Goal: Task Accomplishment & Management: Complete application form

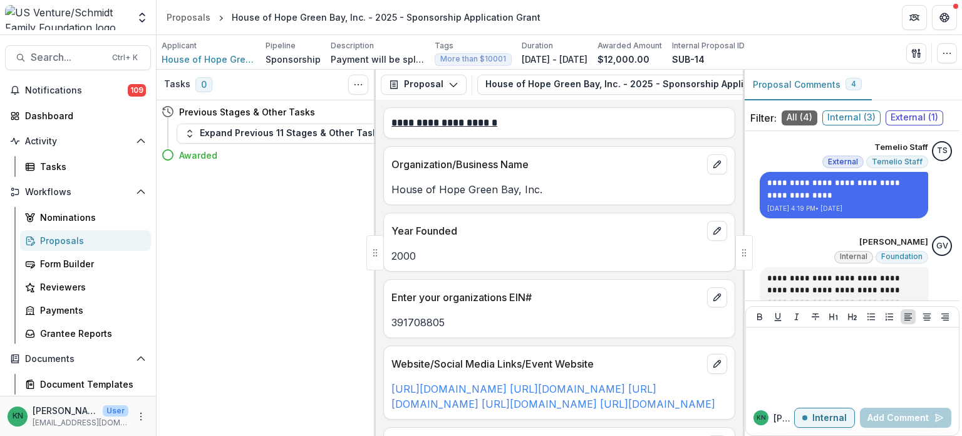
scroll to position [2005, 0]
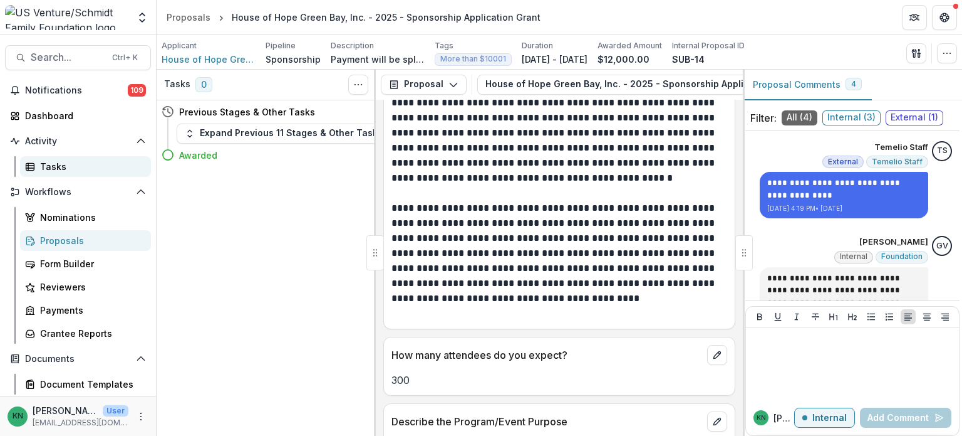
click at [43, 169] on div "Tasks" at bounding box center [90, 166] width 101 height 13
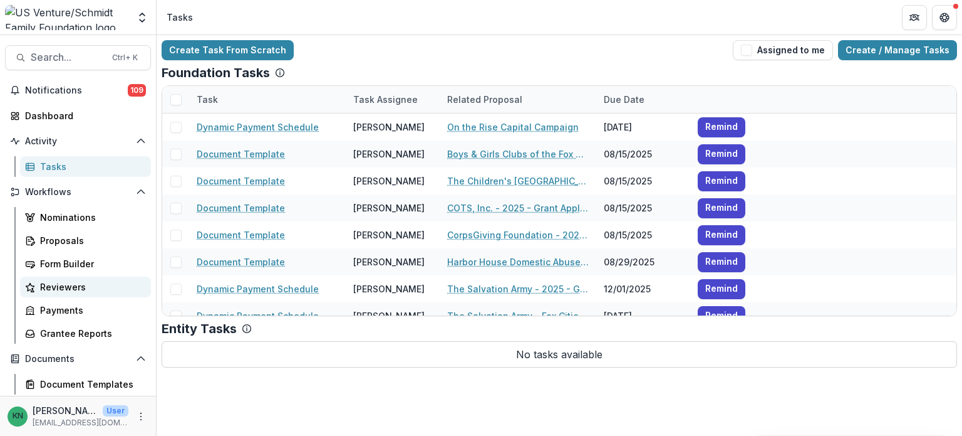
click at [61, 281] on div "Reviewers" at bounding box center [90, 286] width 101 height 13
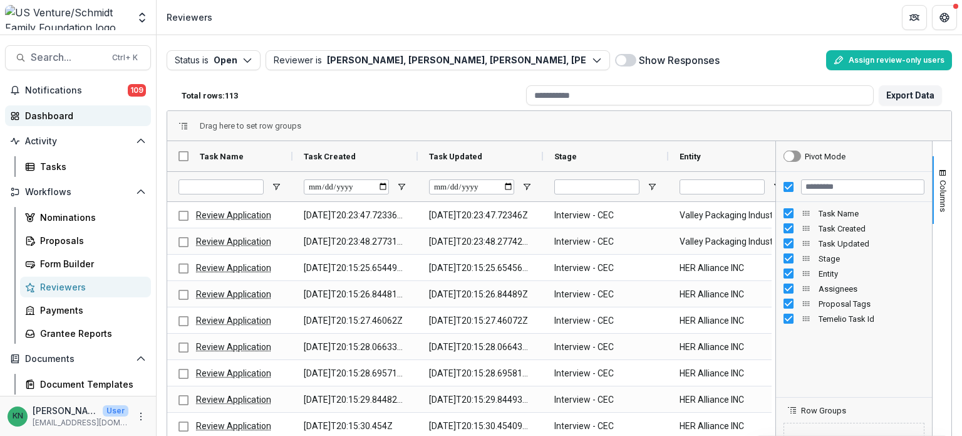
click at [37, 114] on div "Dashboard" at bounding box center [83, 115] width 116 height 13
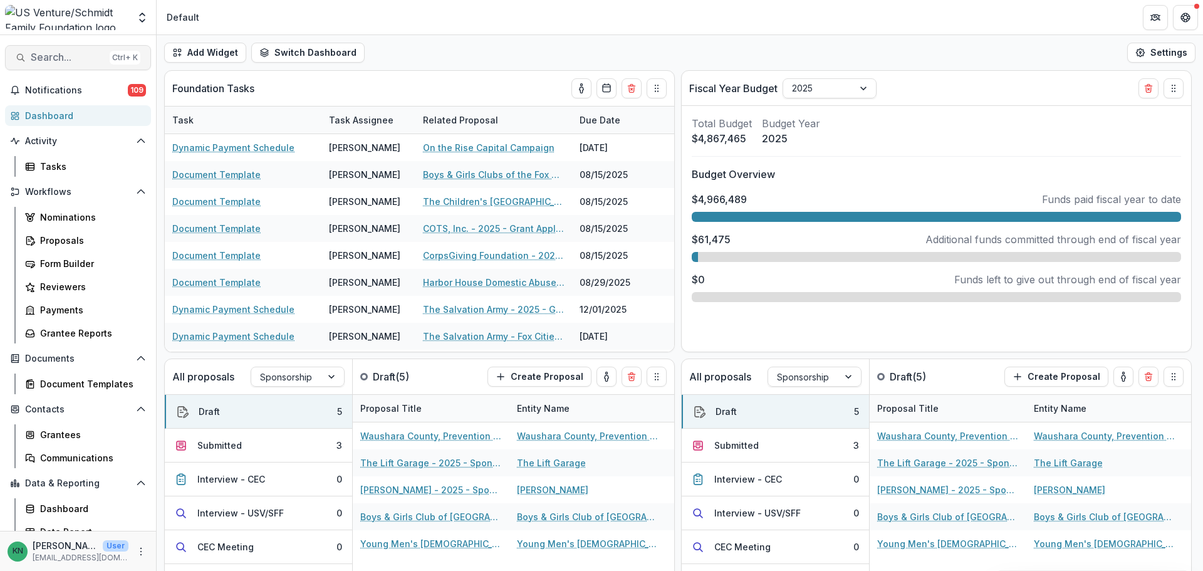
click at [42, 56] on span "Search..." at bounding box center [68, 57] width 74 height 12
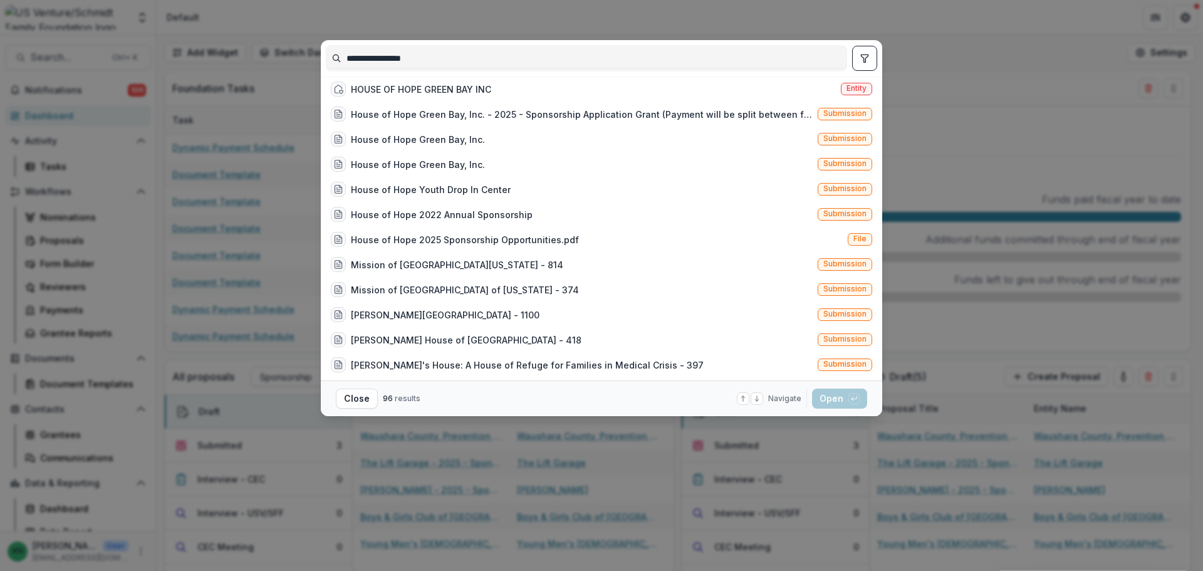
drag, startPoint x: 455, startPoint y: 60, endPoint x: 310, endPoint y: 61, distance: 145.4
click at [310, 61] on div "**********" at bounding box center [601, 285] width 1203 height 571
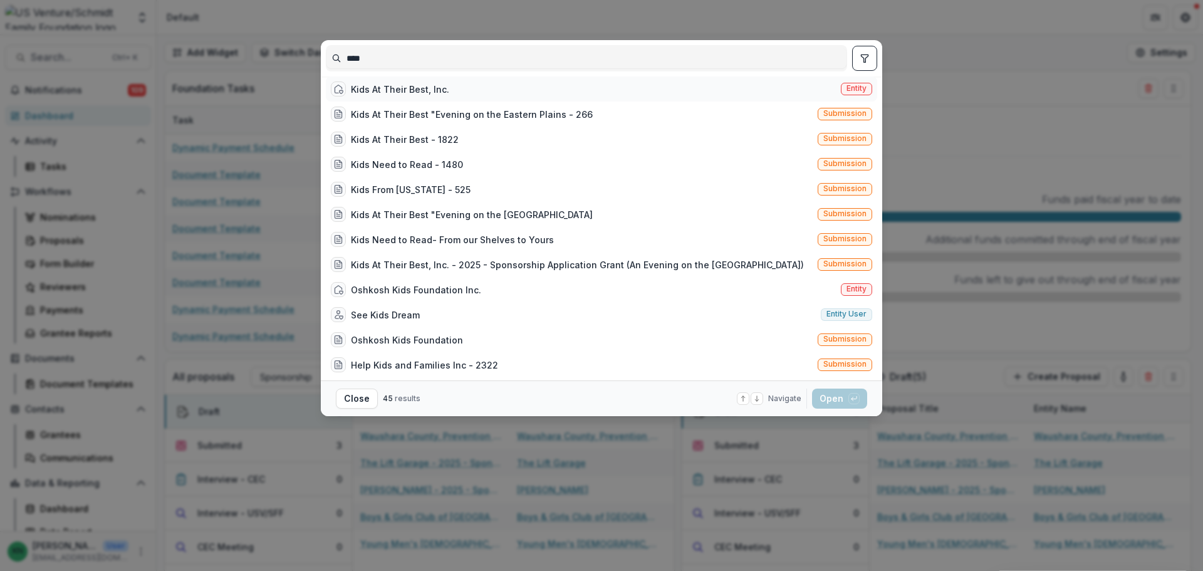
type input "****"
click at [423, 94] on div "Kids At Their Best, Inc." at bounding box center [400, 89] width 98 height 13
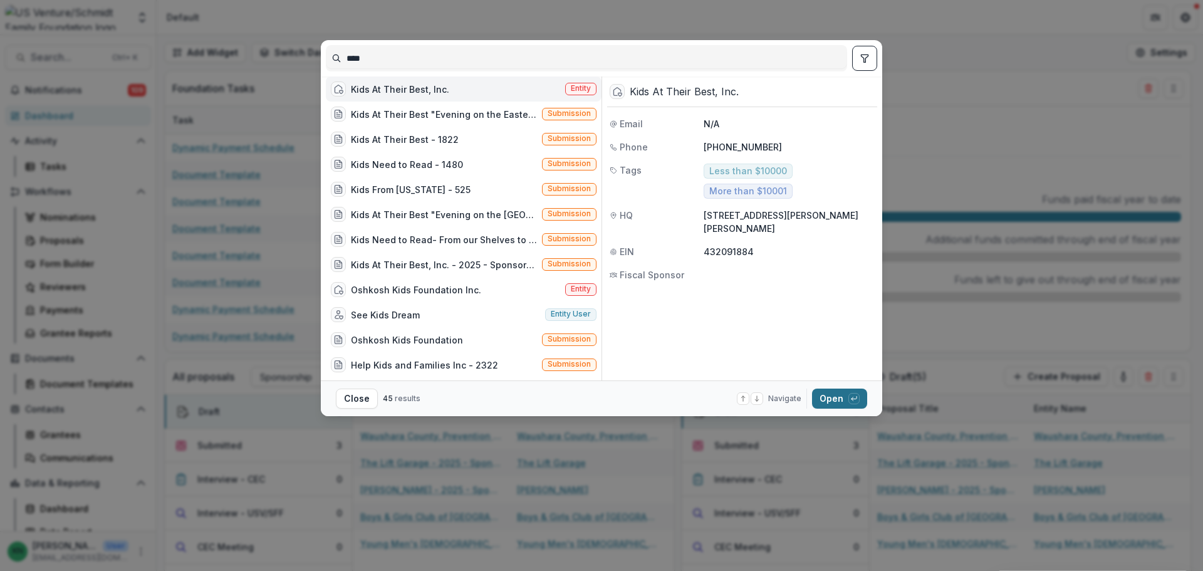
click at [828, 395] on button "Open with enter key" at bounding box center [839, 399] width 55 height 20
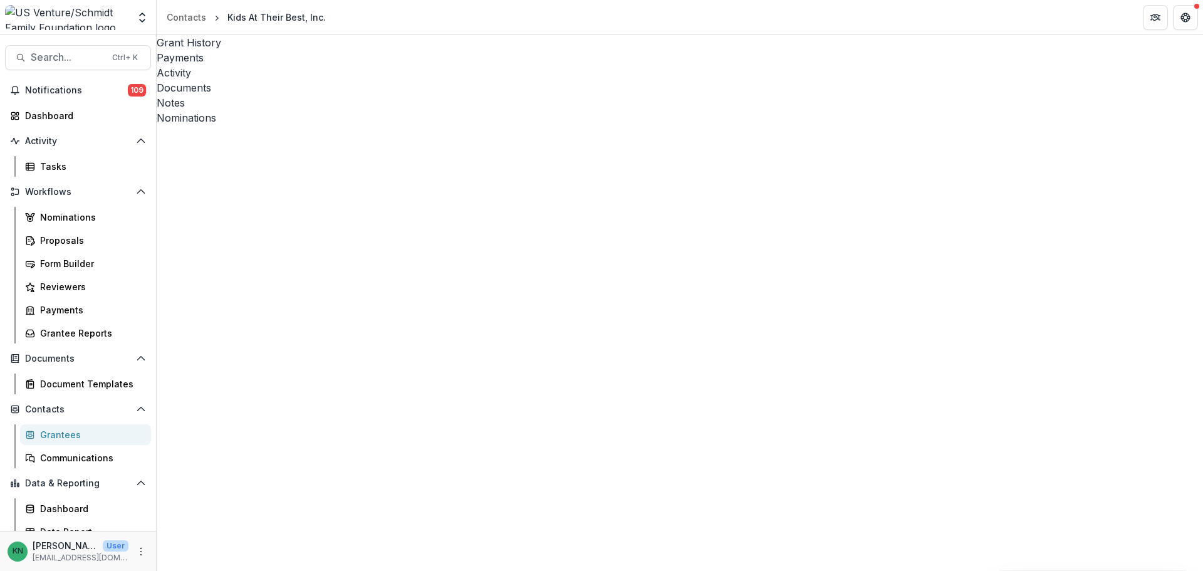
click at [363, 80] on div "Documents" at bounding box center [680, 87] width 1046 height 15
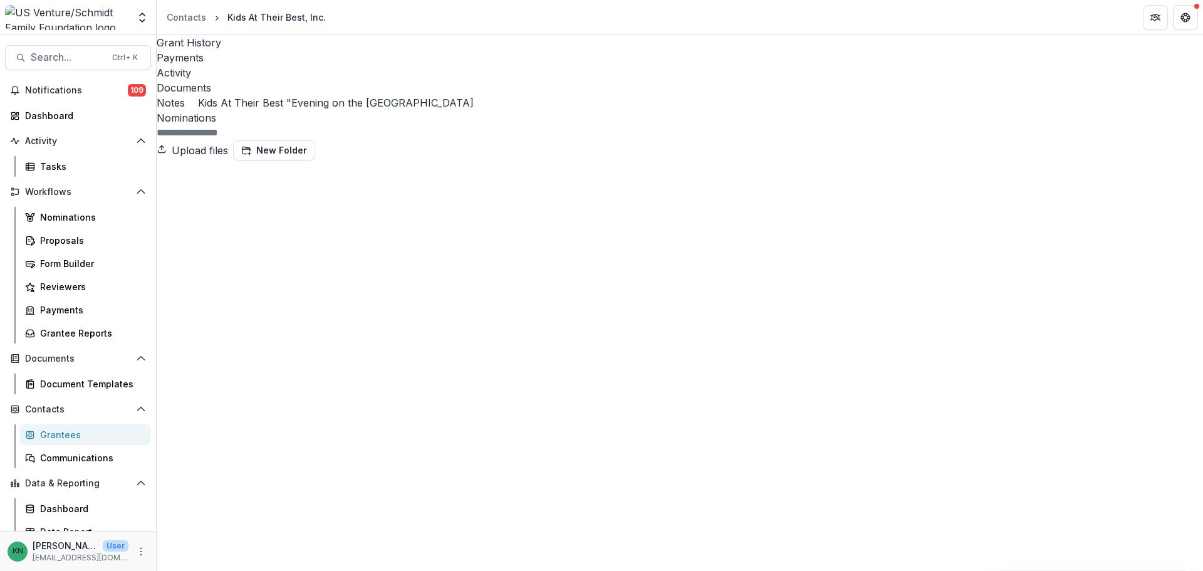
click at [37, 89] on span "Notifications" at bounding box center [76, 90] width 103 height 11
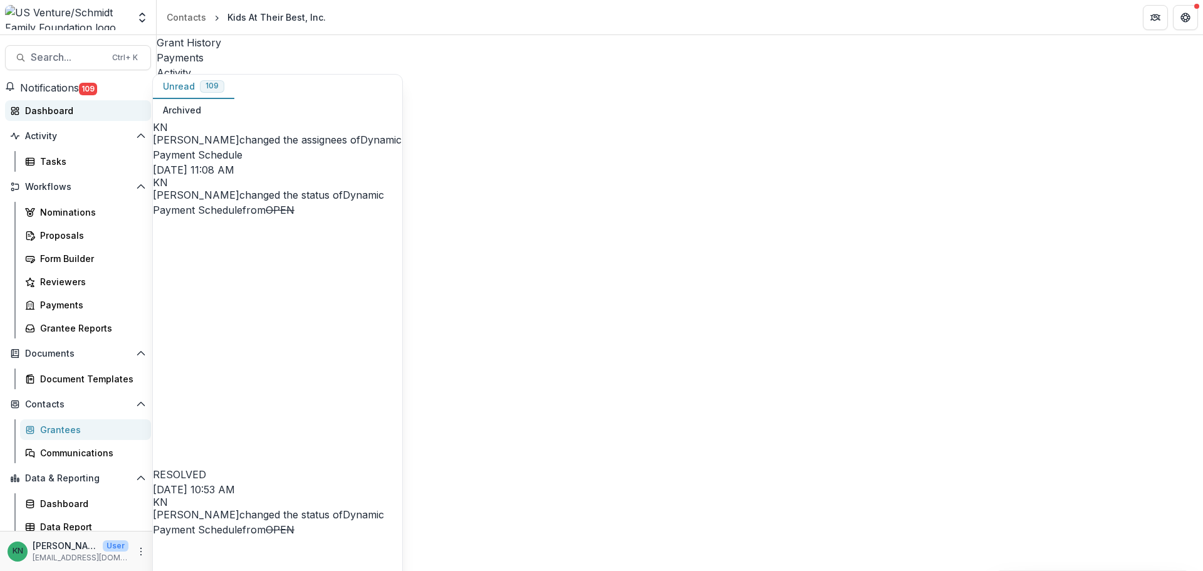
click at [41, 109] on div "Dashboard" at bounding box center [83, 110] width 116 height 13
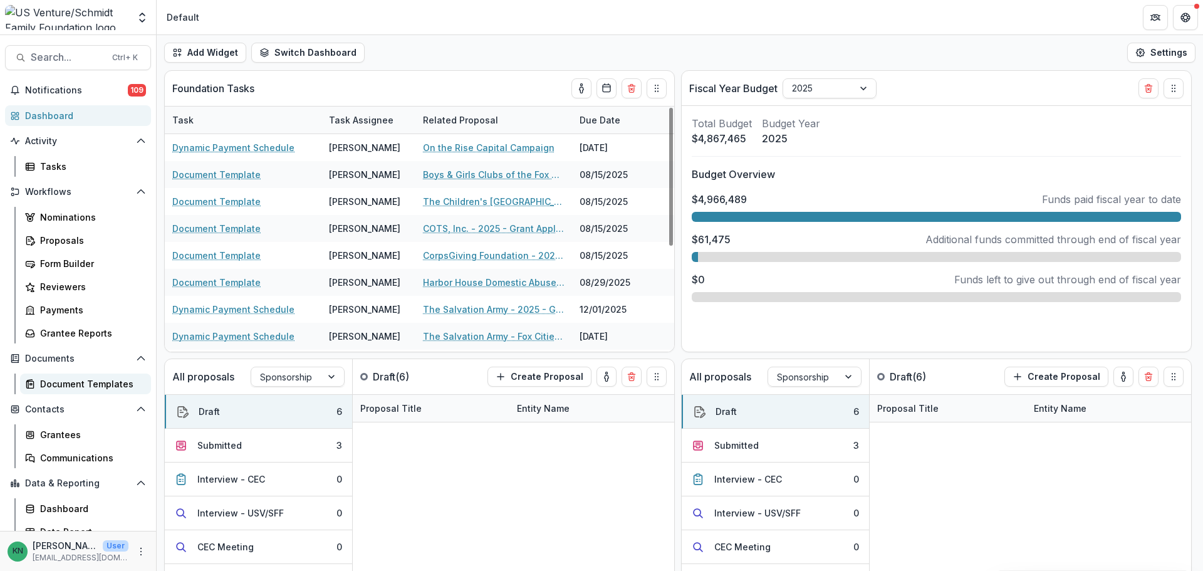
scroll to position [11, 0]
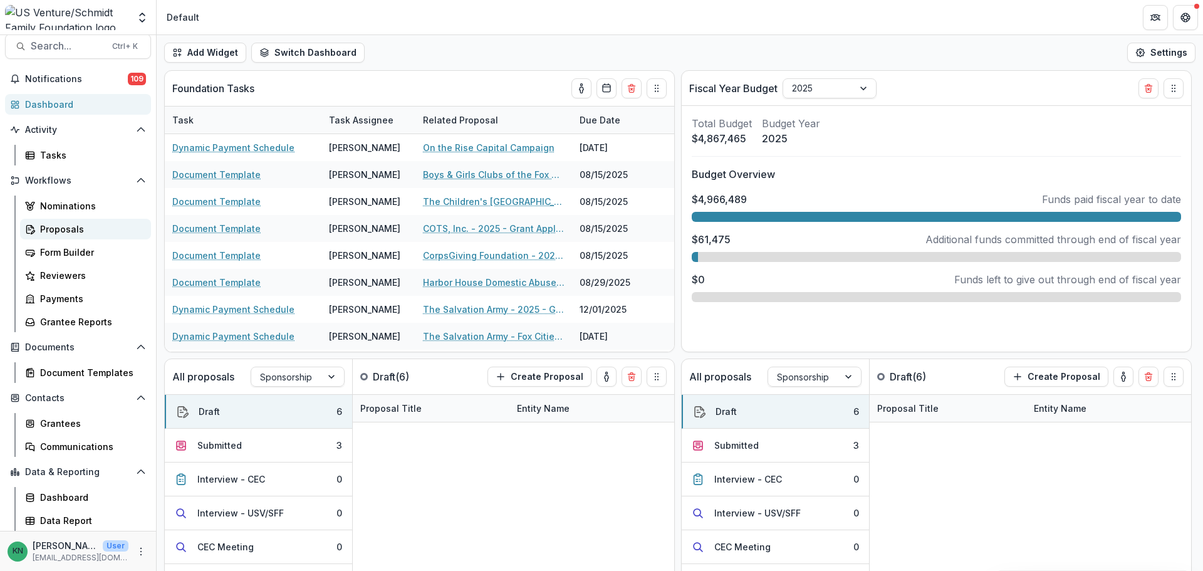
click at [74, 219] on link "Proposals" at bounding box center [85, 229] width 131 height 21
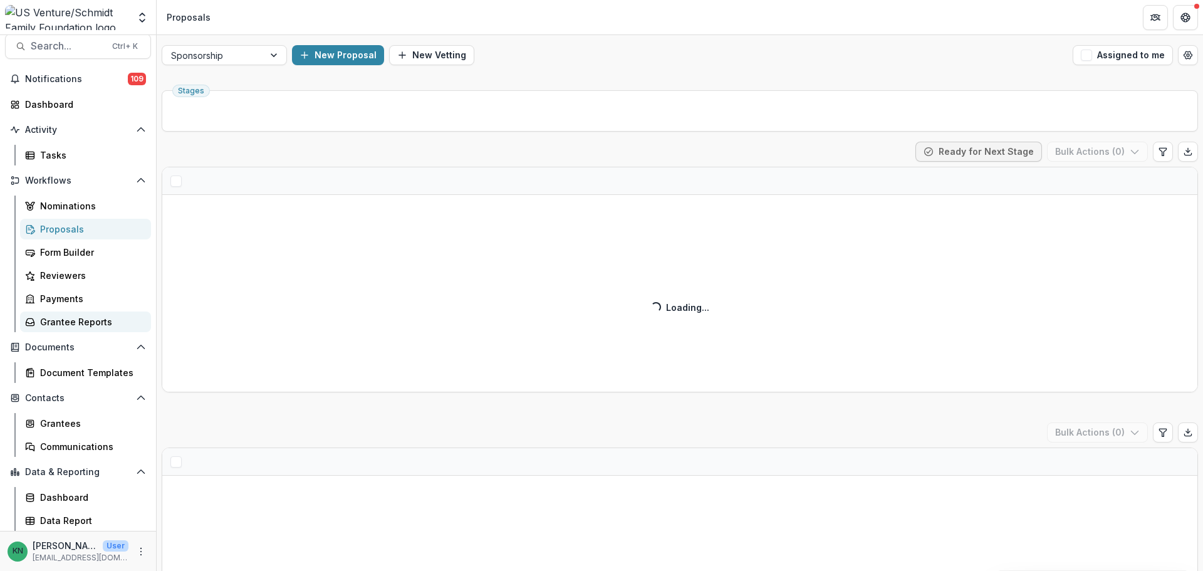
click at [65, 325] on div "Grantee Reports" at bounding box center [90, 321] width 101 height 13
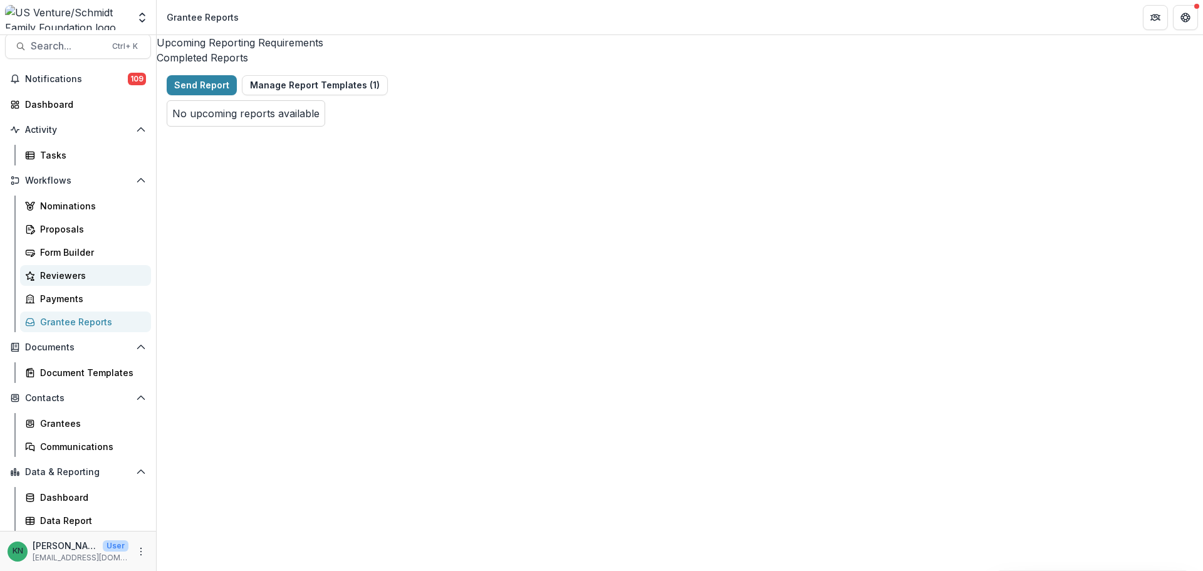
click at [49, 272] on div "Reviewers" at bounding box center [90, 275] width 101 height 13
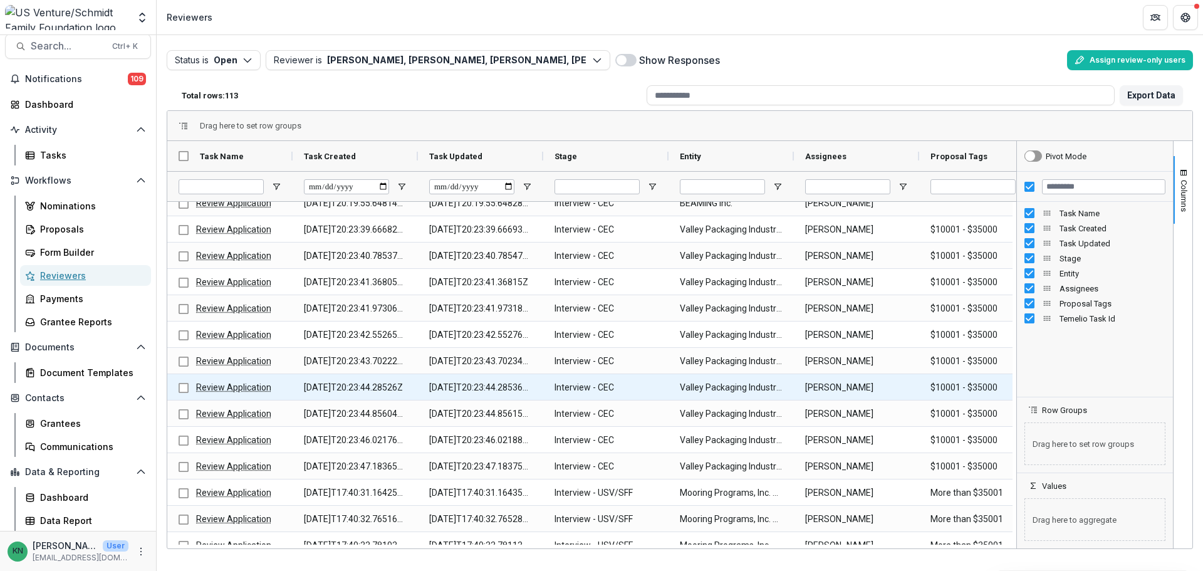
scroll to position [752, 0]
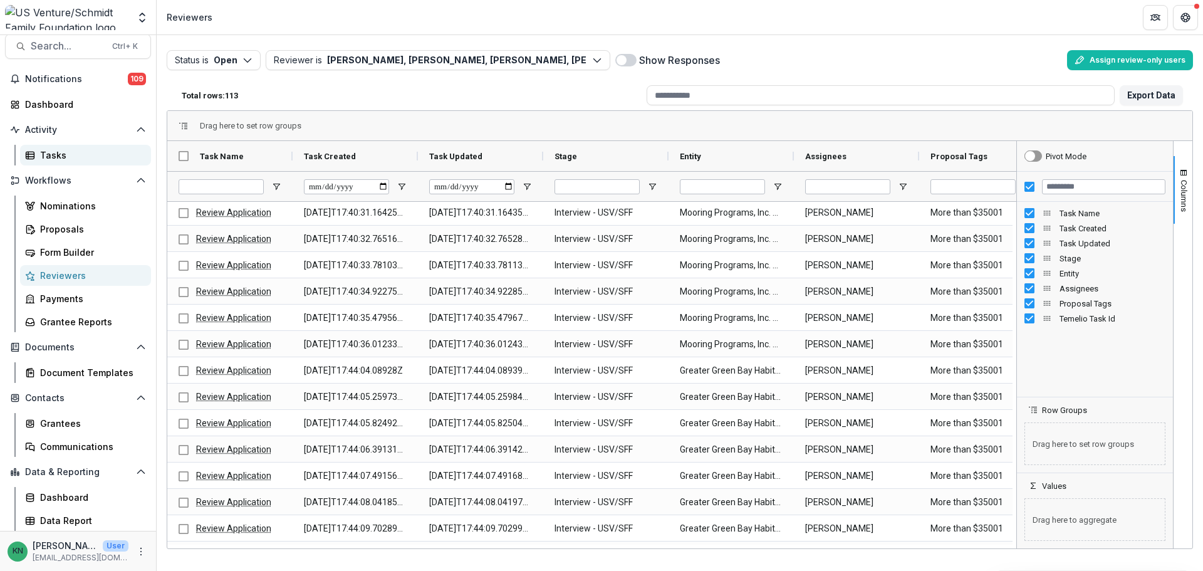
click at [46, 151] on div "Tasks" at bounding box center [90, 155] width 101 height 13
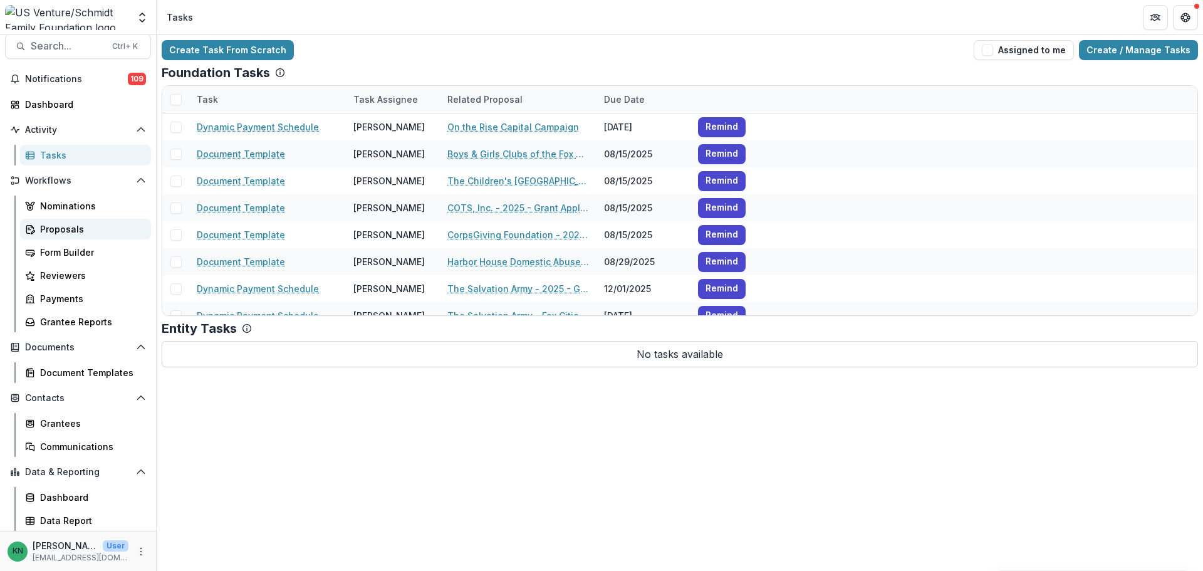
click at [50, 227] on div "Proposals" at bounding box center [90, 228] width 101 height 13
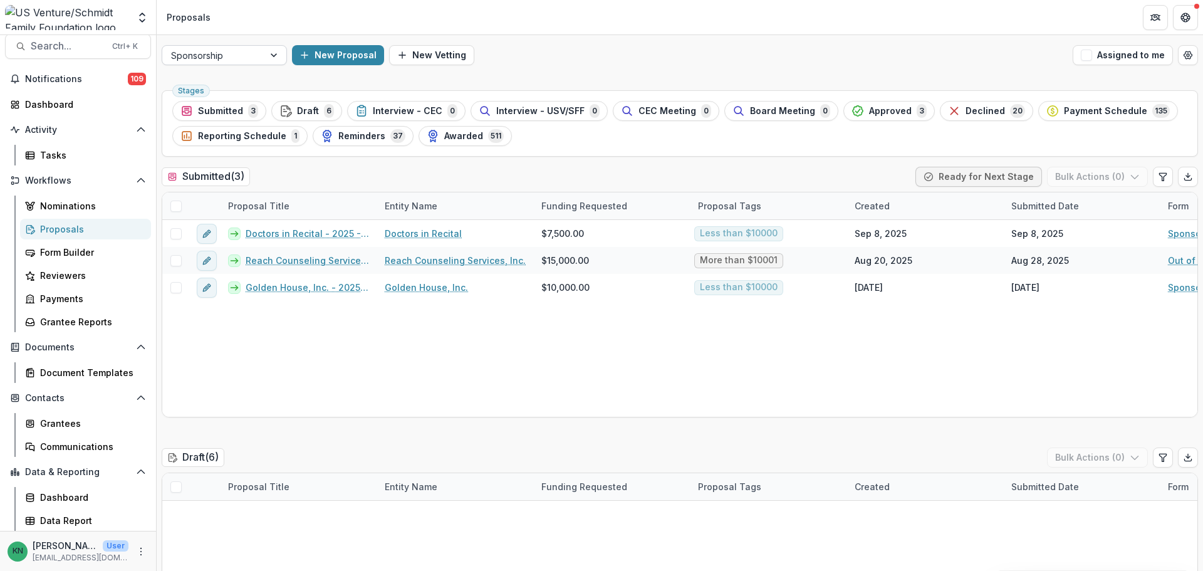
click at [273, 53] on div at bounding box center [275, 55] width 23 height 19
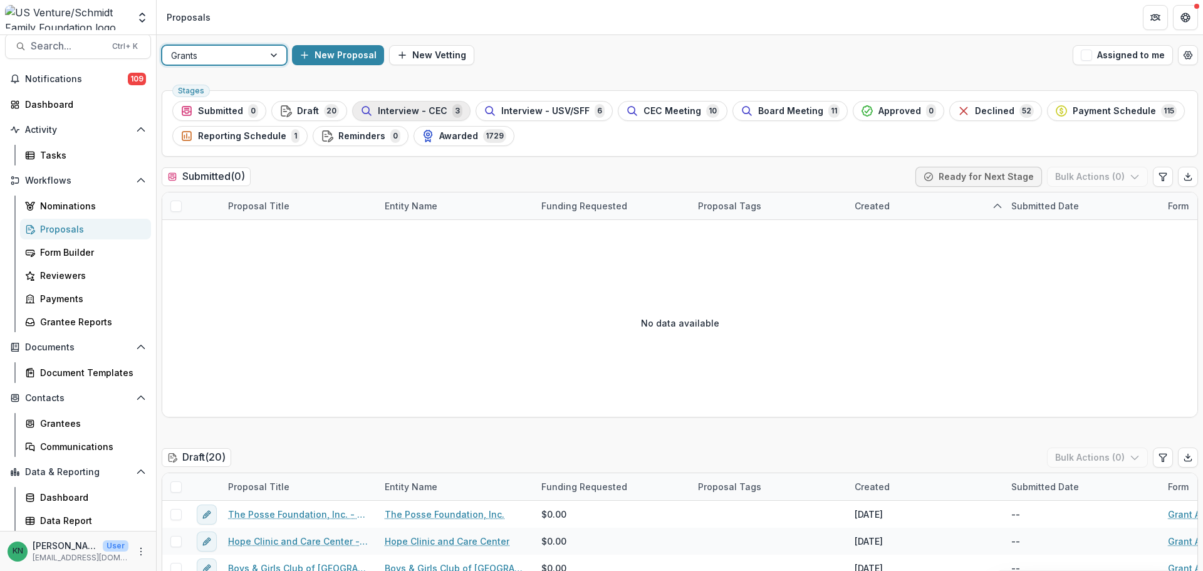
click at [419, 106] on span "Interview - CEC" at bounding box center [413, 111] width 70 height 11
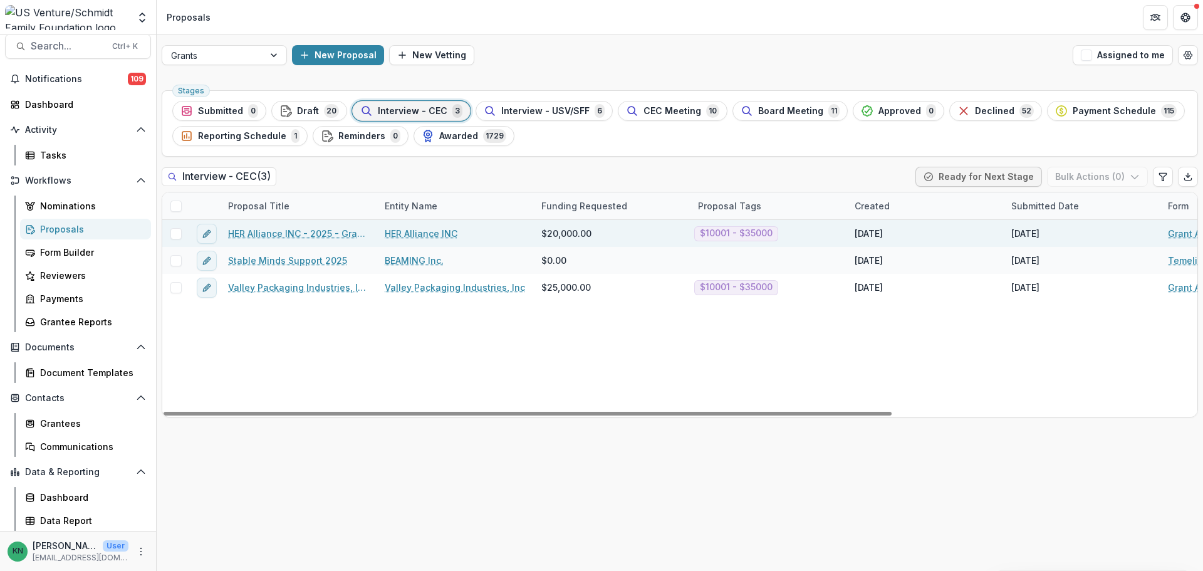
click at [274, 231] on link "HER Alliance INC - 2025 - Grant Application" at bounding box center [299, 233] width 142 height 13
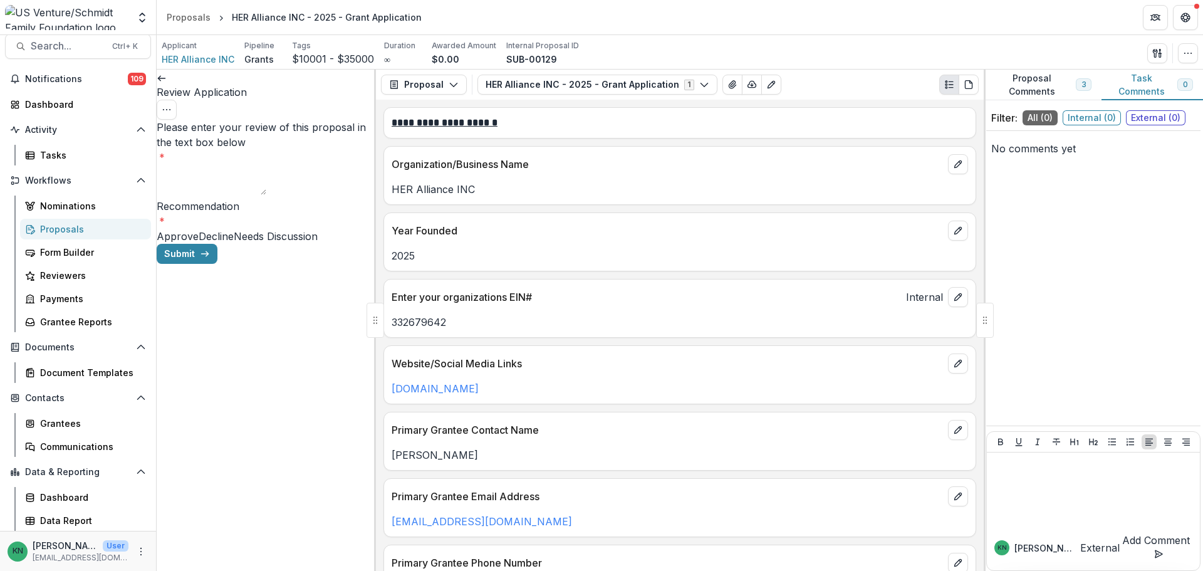
click at [167, 83] on icon at bounding box center [162, 78] width 10 height 10
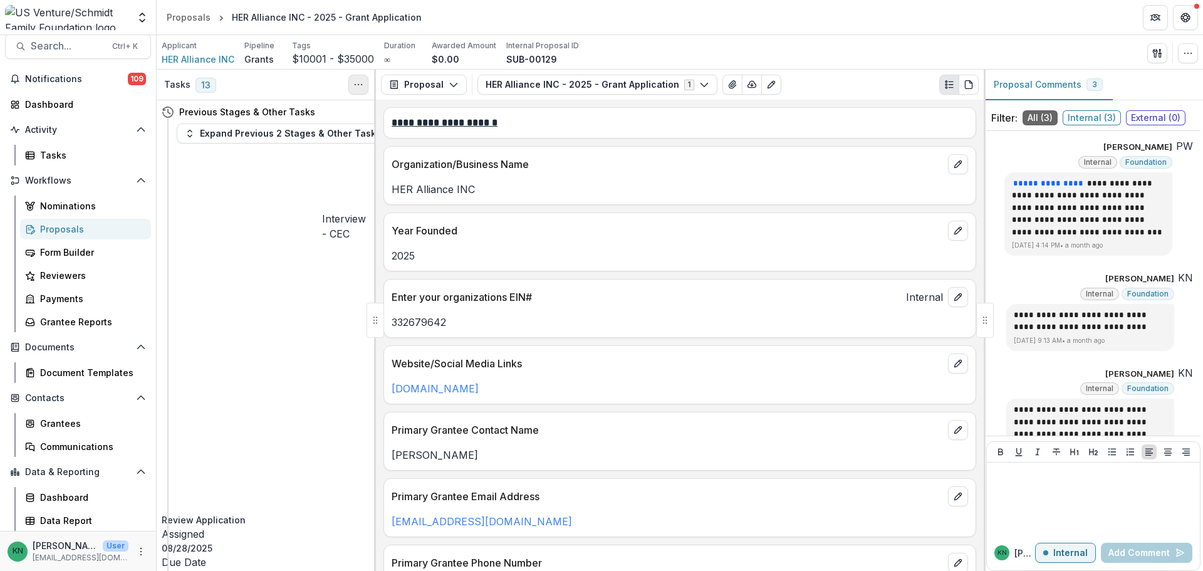
click at [363, 84] on button "Toggle View Cancelled Tasks" at bounding box center [358, 85] width 20 height 20
click at [202, 83] on span "13" at bounding box center [206, 85] width 21 height 15
click at [176, 85] on h3 "Tasks" at bounding box center [177, 85] width 26 height 11
click at [207, 87] on span "13" at bounding box center [206, 85] width 21 height 15
click at [204, 85] on span "13" at bounding box center [206, 85] width 21 height 15
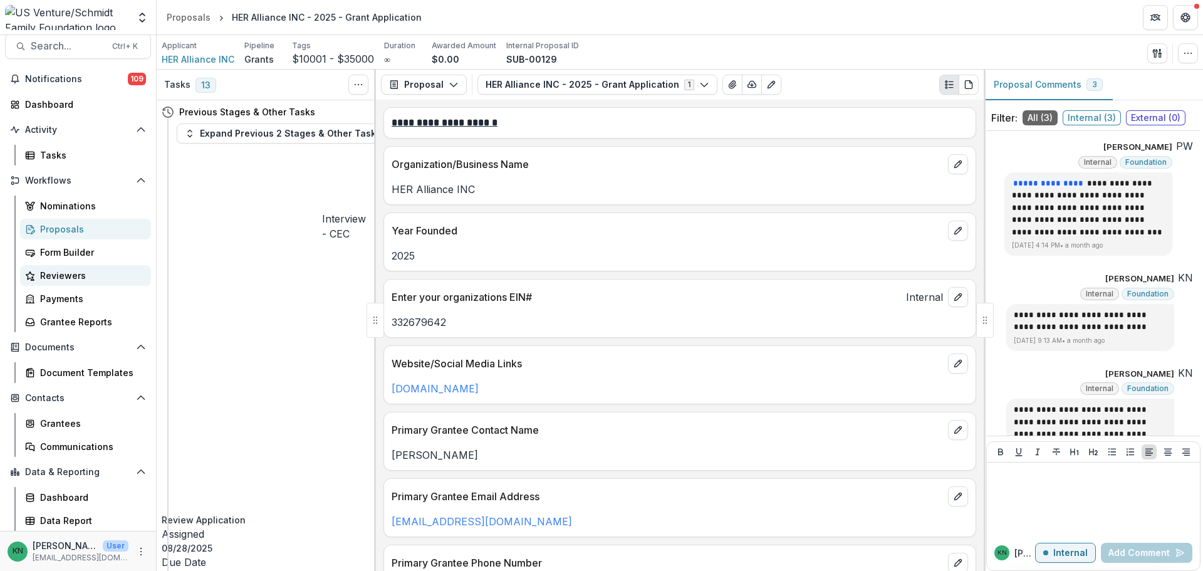
click at [50, 276] on div "Reviewers" at bounding box center [90, 275] width 101 height 13
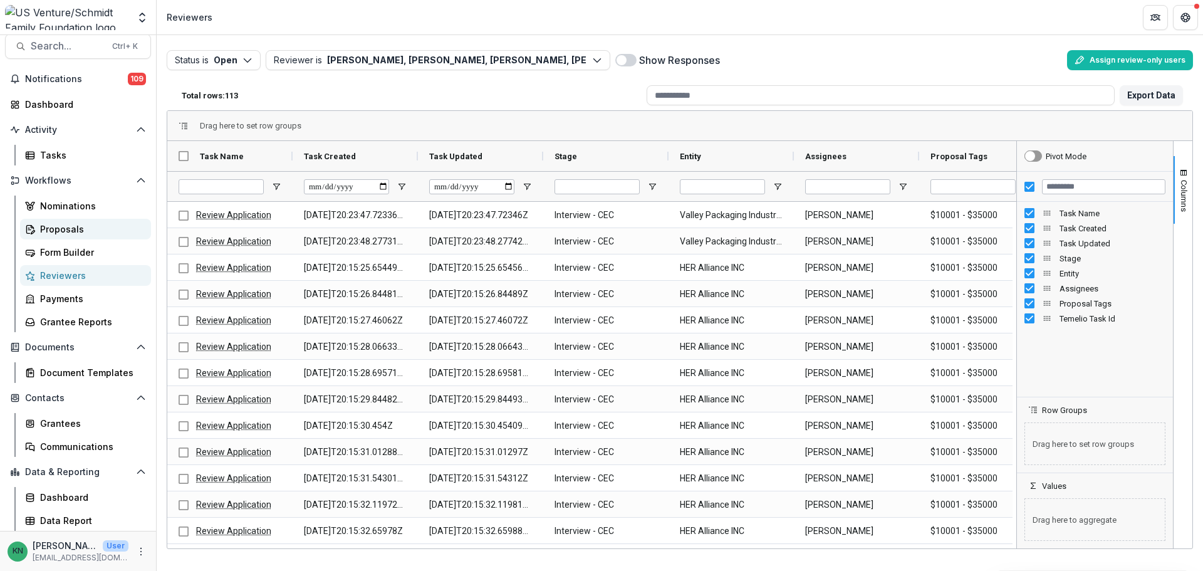
click at [66, 232] on div "Proposals" at bounding box center [90, 228] width 101 height 13
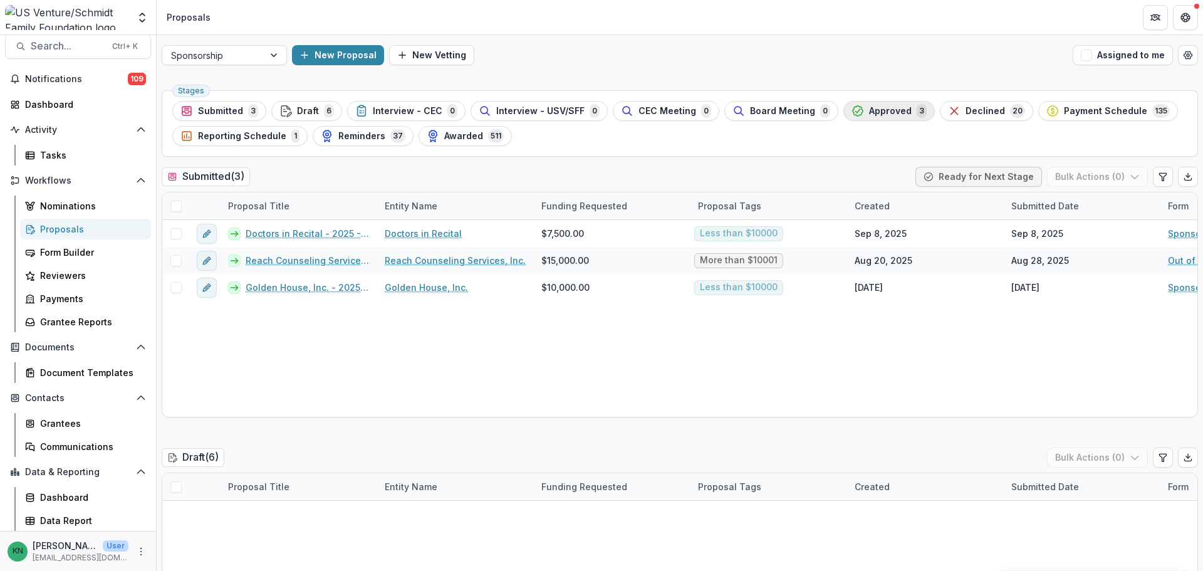
click at [882, 110] on span "Approved" at bounding box center [890, 111] width 43 height 11
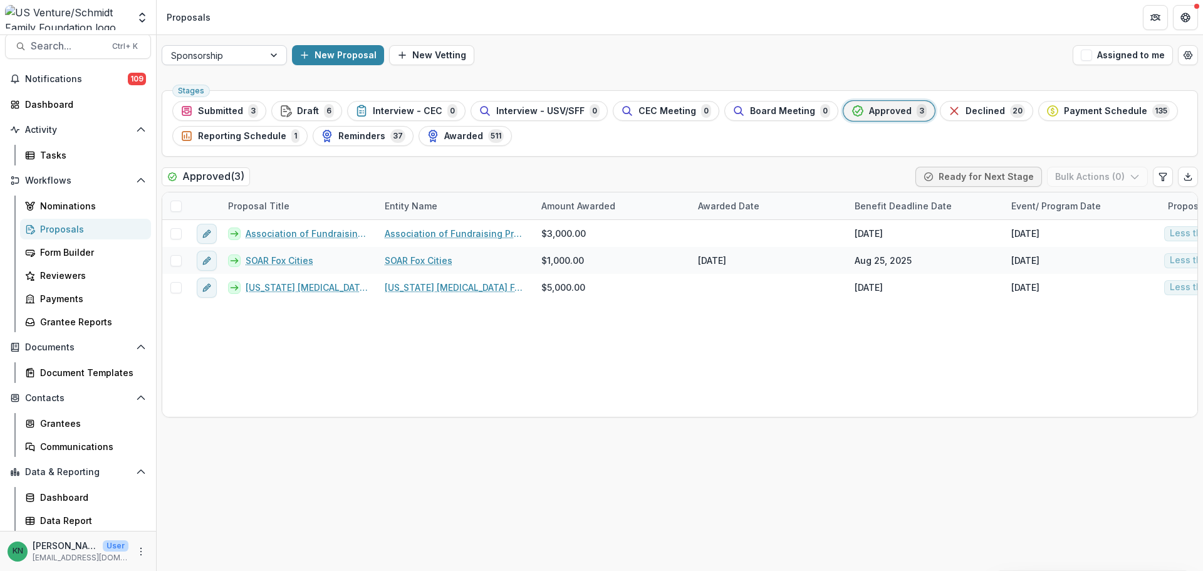
click at [272, 56] on div at bounding box center [275, 55] width 23 height 19
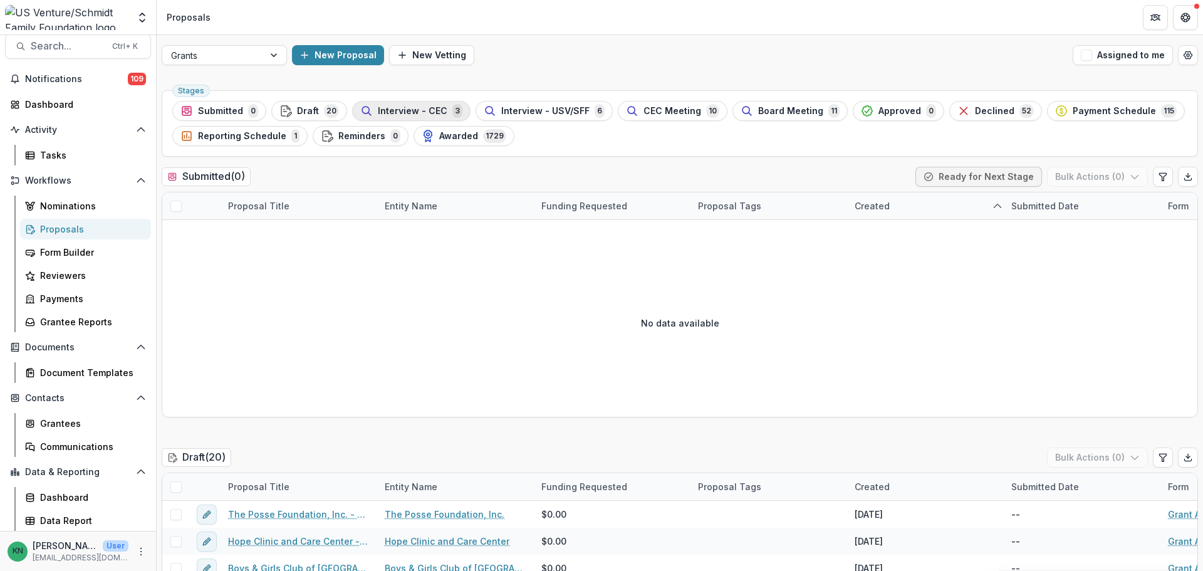
click at [407, 107] on span "Interview - CEC" at bounding box center [413, 111] width 70 height 11
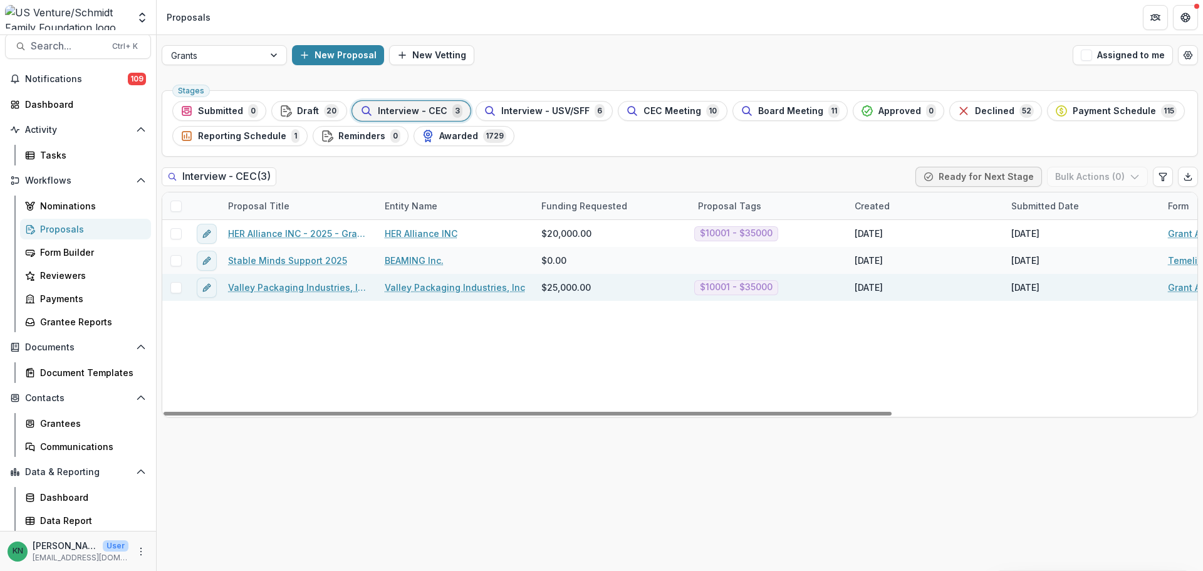
click at [266, 284] on link "Valley Packaging Industries, Inc - 2025 - Grant Application" at bounding box center [299, 287] width 142 height 13
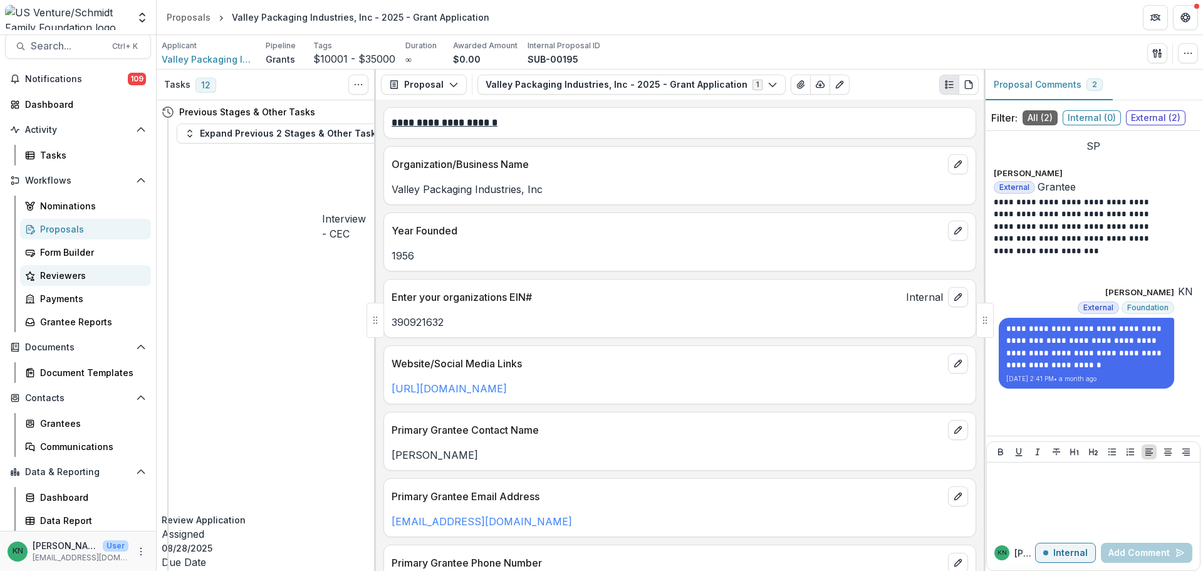
click at [79, 276] on div "Reviewers" at bounding box center [90, 275] width 101 height 13
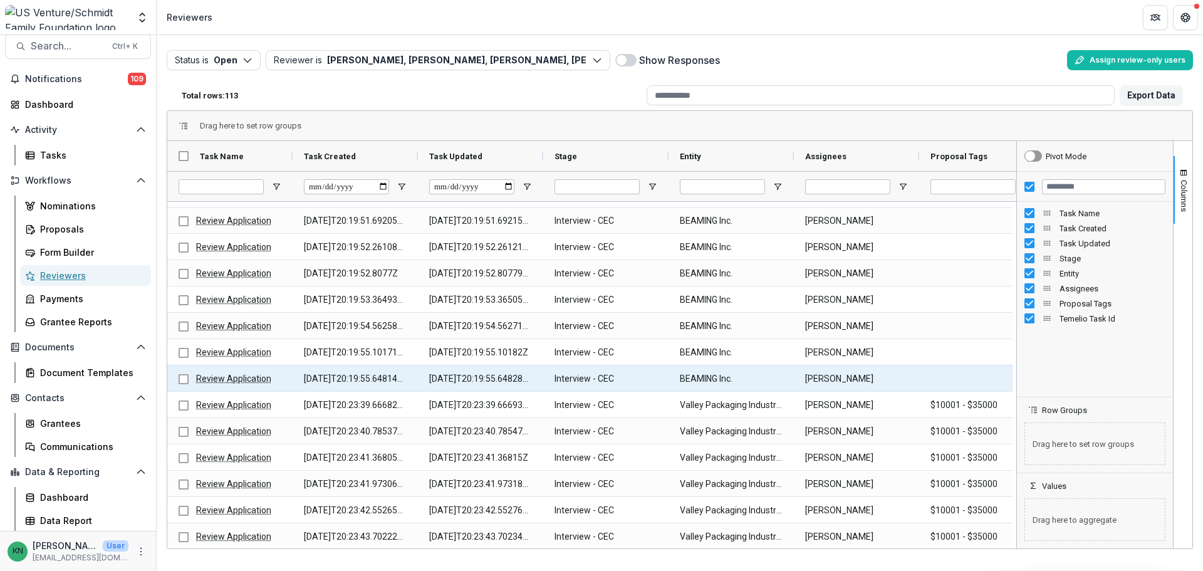
scroll to position [564, 0]
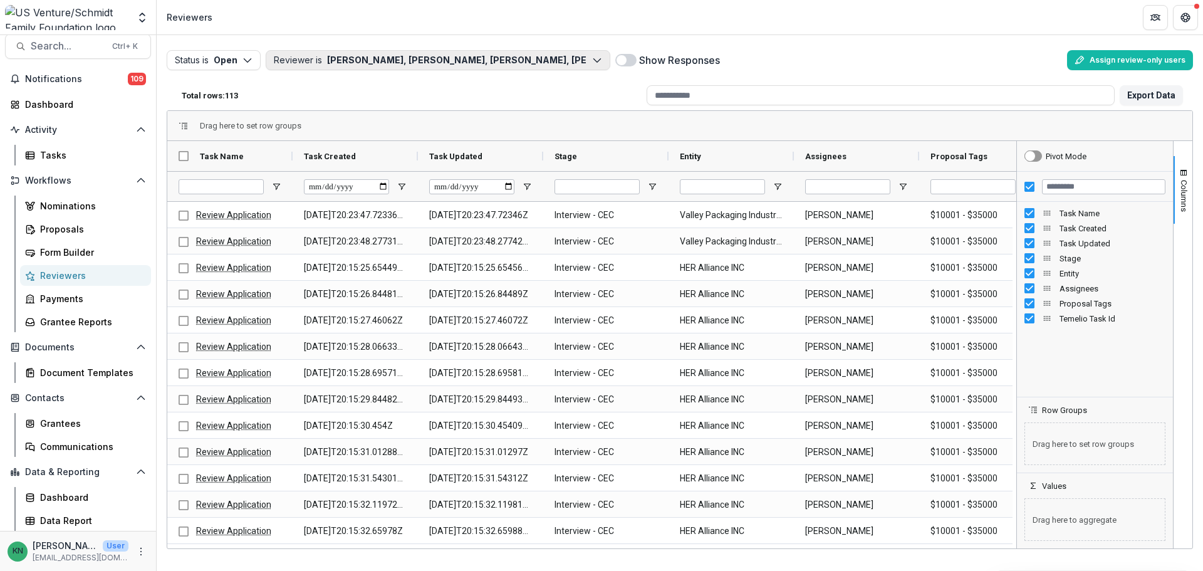
click at [598, 59] on icon "button" at bounding box center [597, 60] width 10 height 10
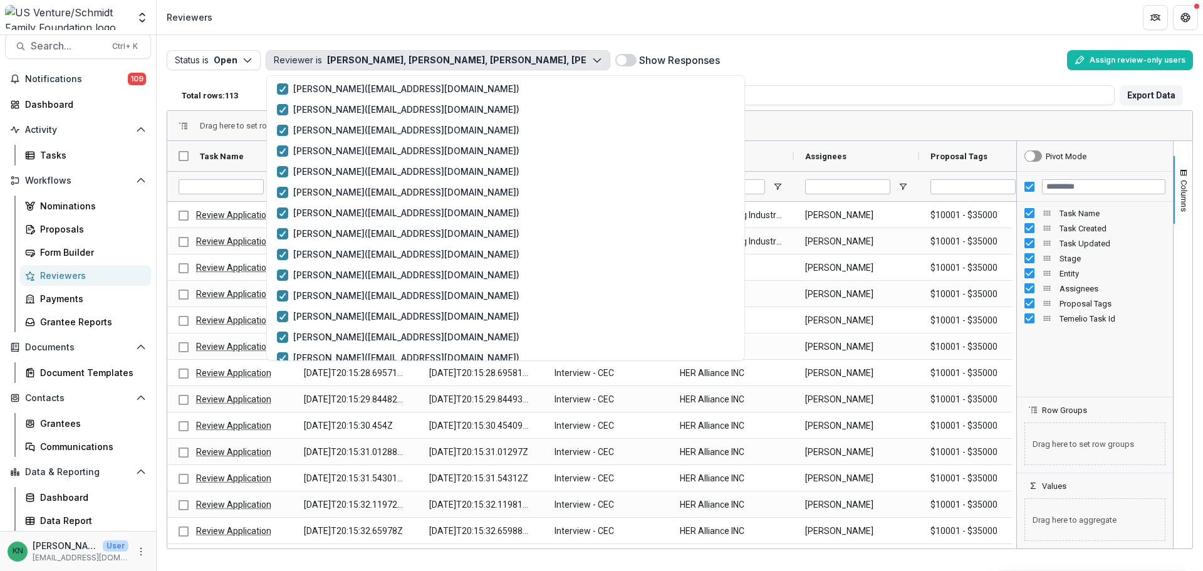
click at [598, 59] on icon "button" at bounding box center [597, 60] width 10 height 10
